Goal: Task Accomplishment & Management: Complete application form

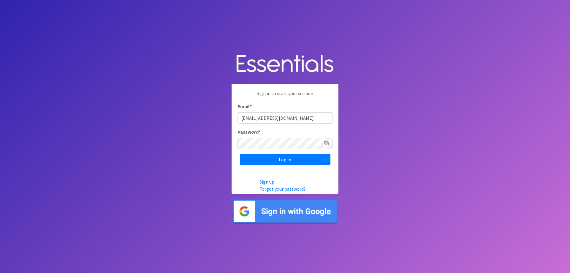
type input "[EMAIL_ADDRESS][DOMAIN_NAME]"
click at [240, 154] on input "Log in" at bounding box center [285, 159] width 91 height 11
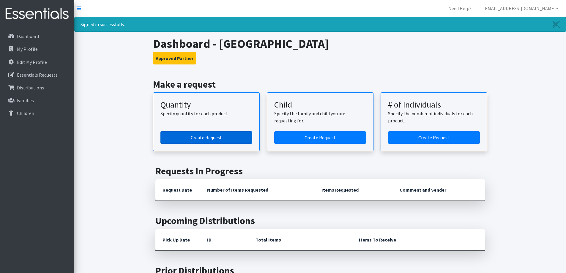
click at [240, 139] on link "Create Request" at bounding box center [206, 137] width 92 height 12
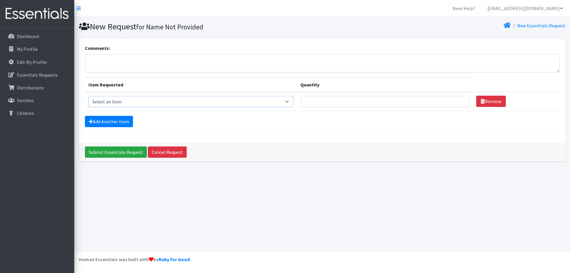
click at [227, 100] on select "Select an item (LOWCOUNTRY) REGULAR TAMPONS Adult Period Pack Student Period Pa…" at bounding box center [191, 101] width 205 height 11
select select "7757"
click at [89, 96] on select "Select an item (LOWCOUNTRY) REGULAR TAMPONS Adult Period Pack Student Period Pa…" at bounding box center [191, 101] width 205 height 11
click at [217, 104] on select "Select an item (LOWCOUNTRY) REGULAR TAMPONS Adult Period Pack Student Period Pa…" at bounding box center [191, 101] width 205 height 11
click at [50, 135] on div "Dashboard My Profile Edit My Profile Essentials Requests Distributions Families…" at bounding box center [37, 156] width 74 height 256
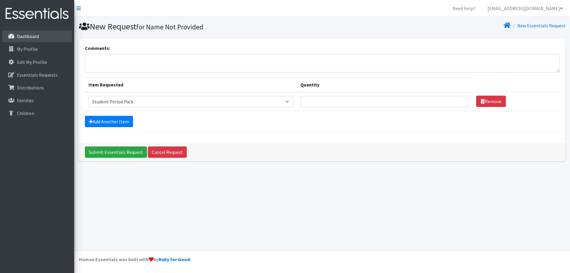
click at [33, 40] on link "Dashboard" at bounding box center [37, 36] width 70 height 12
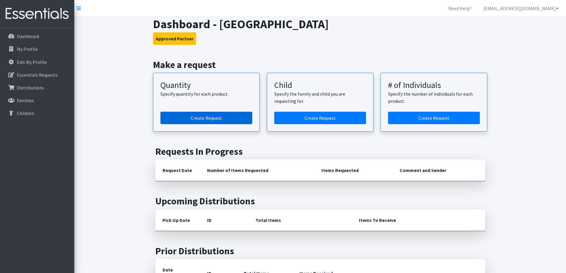
click at [245, 117] on link "Create Request" at bounding box center [206, 118] width 92 height 12
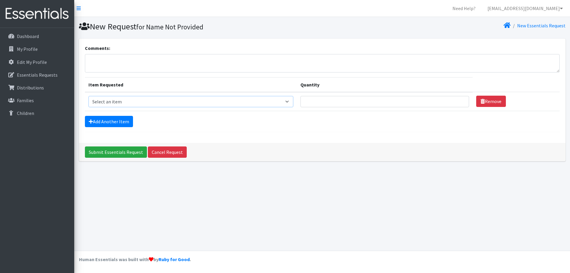
click at [205, 100] on select "Select an item (LOWCOUNTRY) REGULAR TAMPONS Adult Period Pack Student Period Pa…" at bounding box center [191, 101] width 205 height 11
select select "7757"
click at [89, 96] on select "Select an item (LOWCOUNTRY) REGULAR TAMPONS Adult Period Pack Student Period Pa…" at bounding box center [191, 101] width 205 height 11
click at [358, 99] on input "Quantity" at bounding box center [385, 101] width 169 height 11
click at [291, 104] on select "Select an item (LOWCOUNTRY) REGULAR TAMPONS Adult Period Pack Student Period Pa…" at bounding box center [191, 101] width 205 height 11
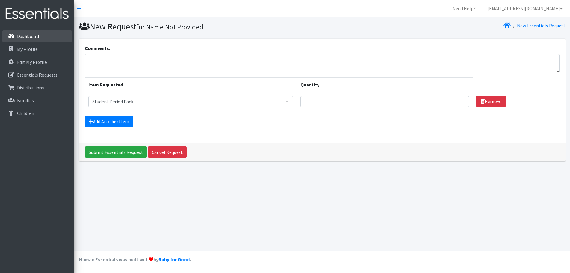
drag, startPoint x: 30, startPoint y: 34, endPoint x: 34, endPoint y: 32, distance: 4.0
click at [30, 34] on p "Dashboard" at bounding box center [28, 36] width 22 height 6
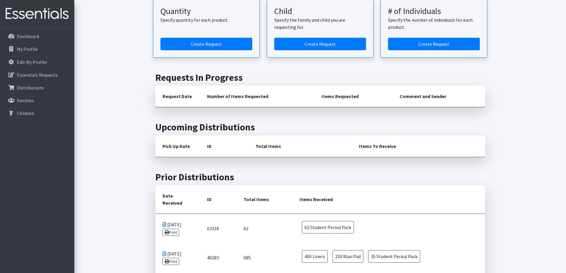
scroll to position [30, 0]
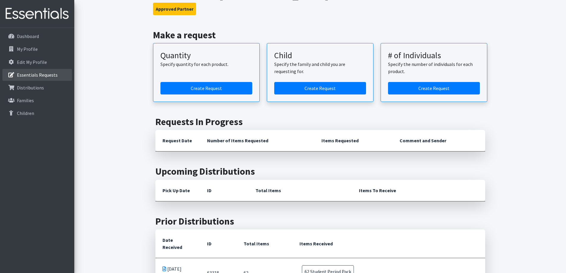
click at [59, 79] on link "Essentials Requests" at bounding box center [37, 75] width 70 height 12
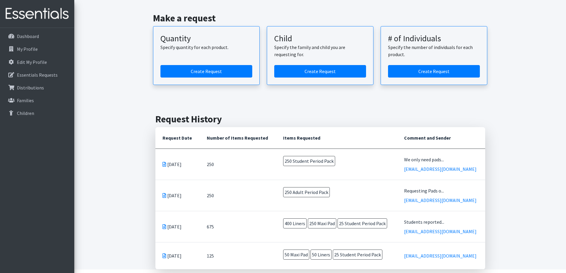
scroll to position [30, 0]
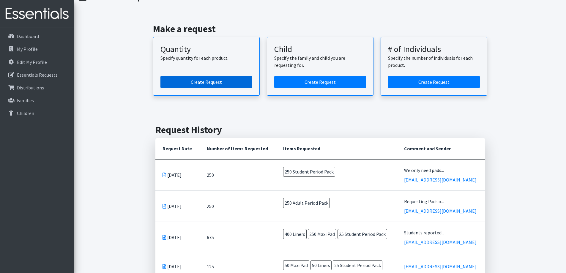
click at [200, 86] on link "Create Request" at bounding box center [206, 82] width 92 height 12
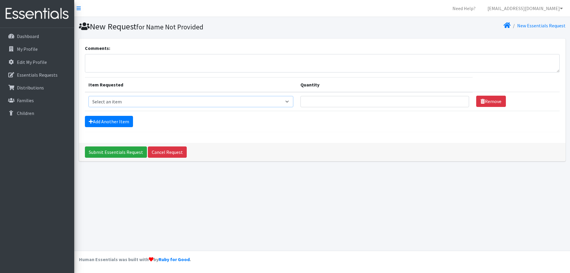
click at [191, 103] on select "Select an item (LOWCOUNTRY) REGULAR TAMPONS Adult Period Pack Student Period Pa…" at bounding box center [191, 101] width 205 height 11
click at [144, 49] on div "Comments:" at bounding box center [322, 59] width 475 height 28
click at [49, 39] on link "Dashboard" at bounding box center [37, 36] width 70 height 12
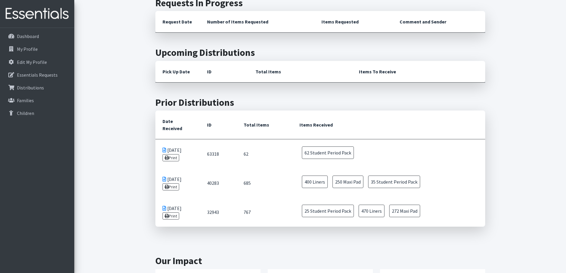
scroll to position [239, 0]
